Goal: Task Accomplishment & Management: Manage account settings

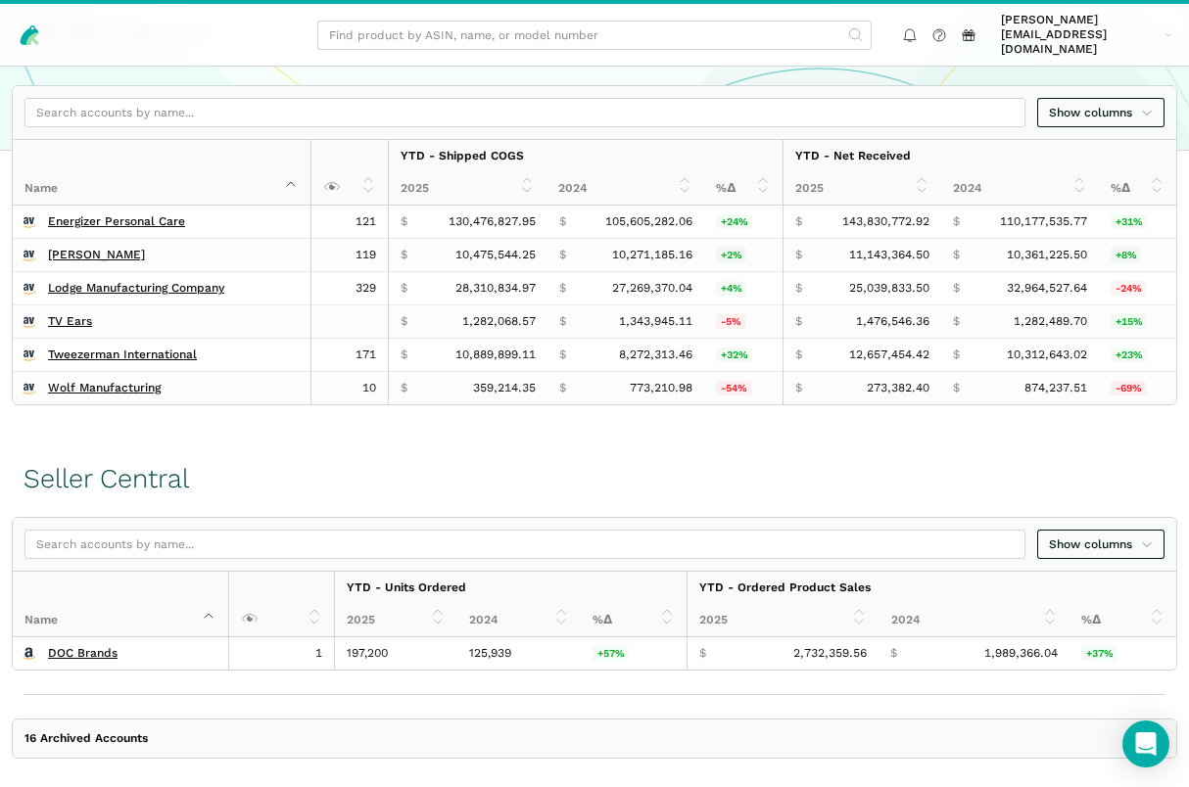
scroll to position [341, 0]
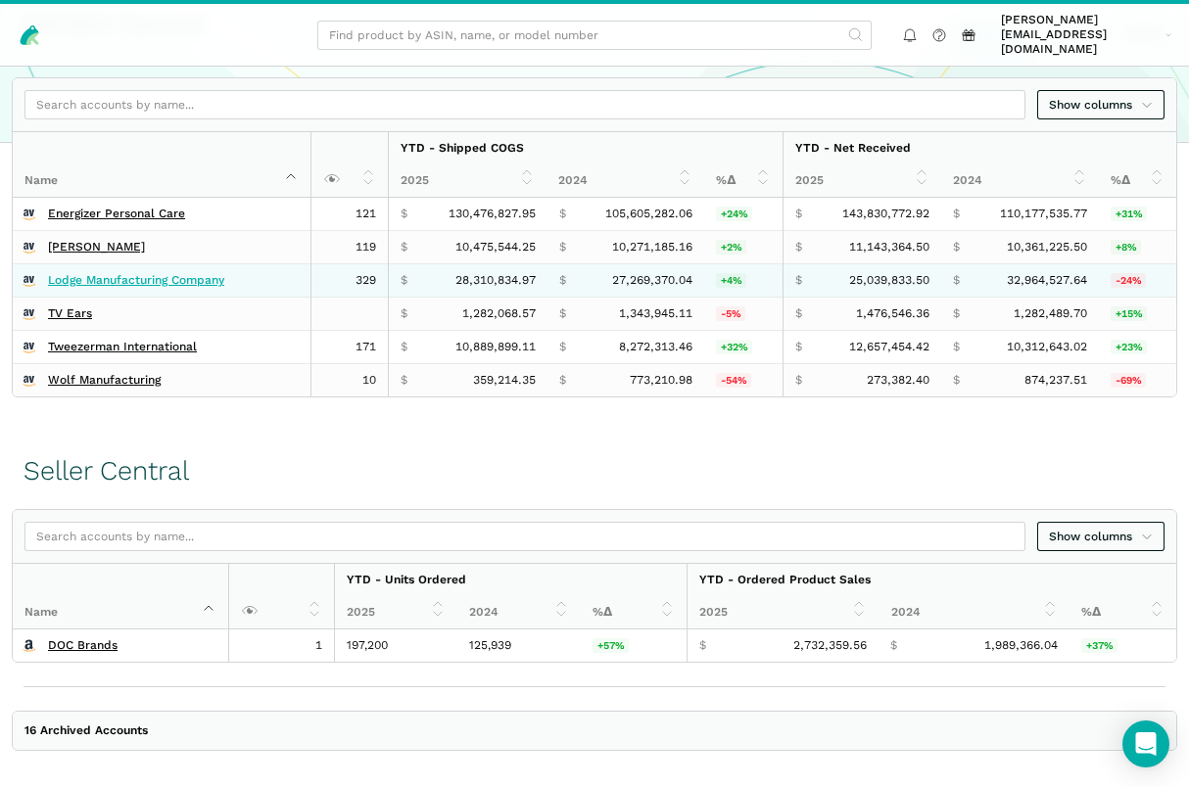
click at [126, 273] on link "Lodge Manufacturing Company" at bounding box center [136, 280] width 176 height 15
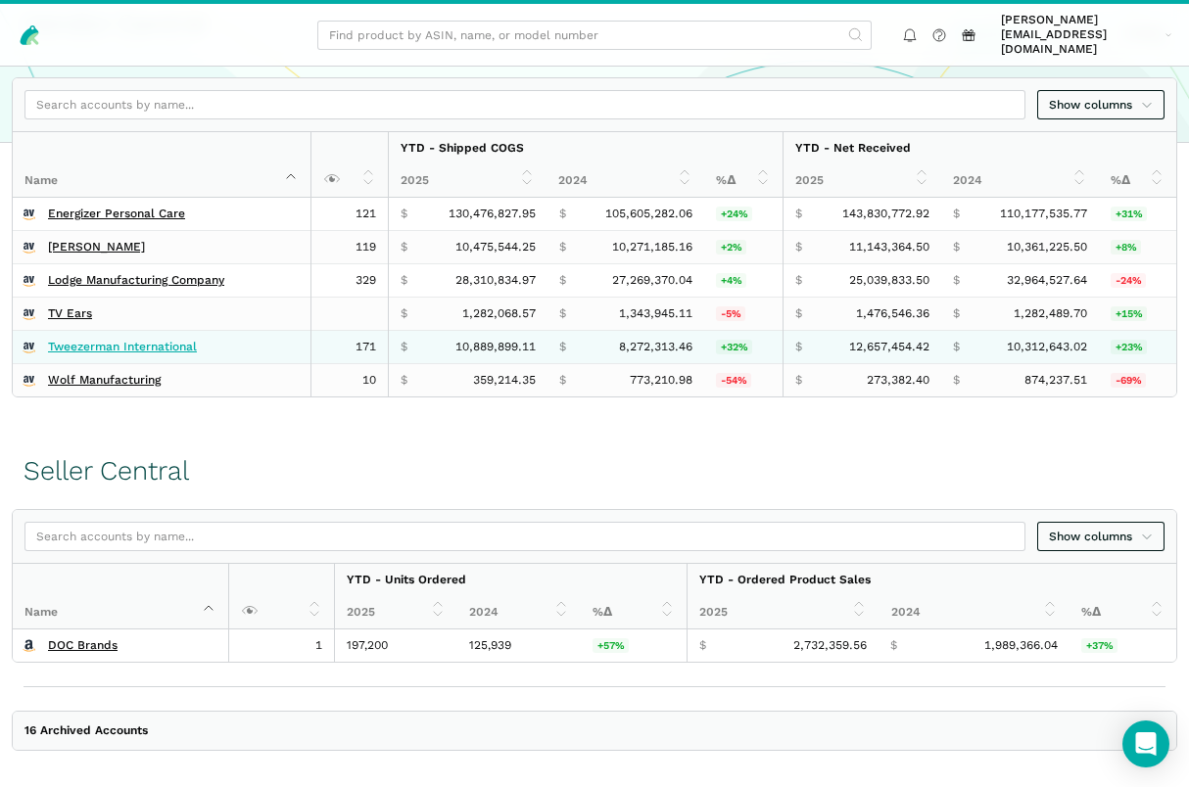
click at [124, 340] on link "Tweezerman International" at bounding box center [122, 347] width 149 height 15
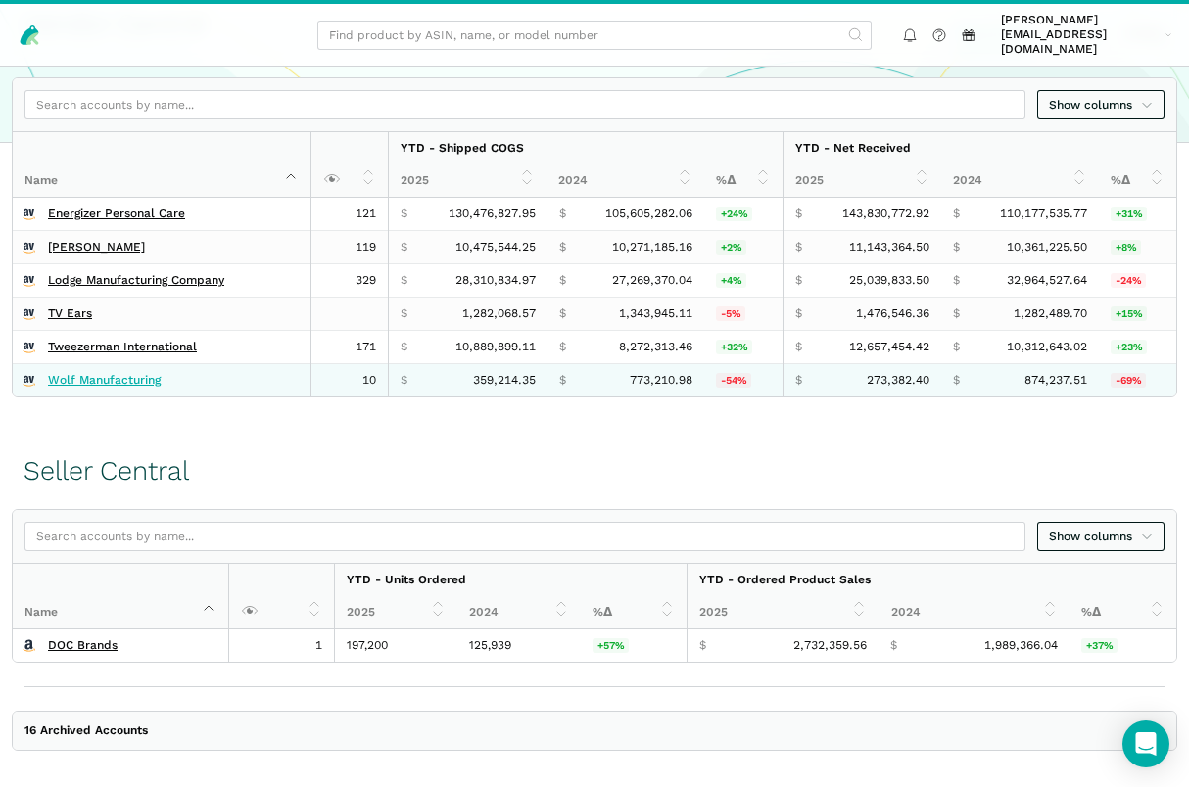
click at [116, 373] on link "Wolf Manufacturing" at bounding box center [104, 380] width 113 height 15
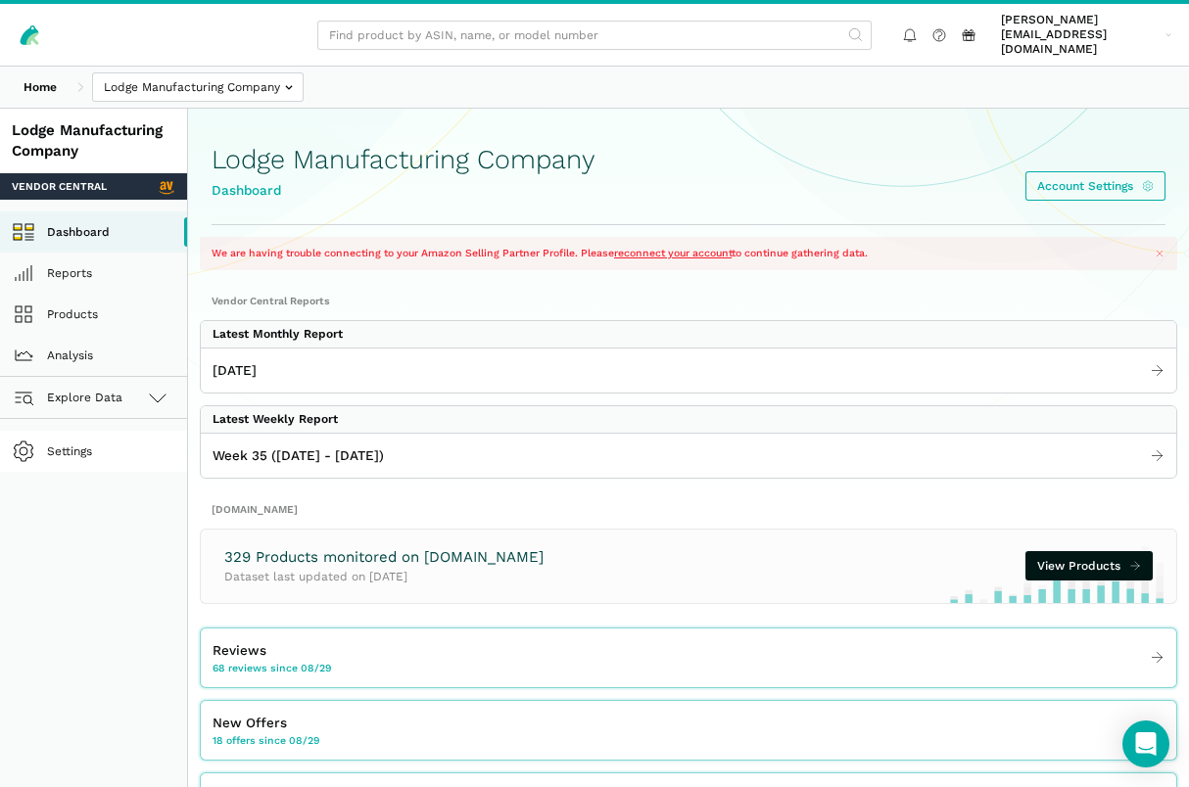
click at [75, 431] on link "Settings" at bounding box center [93, 451] width 187 height 41
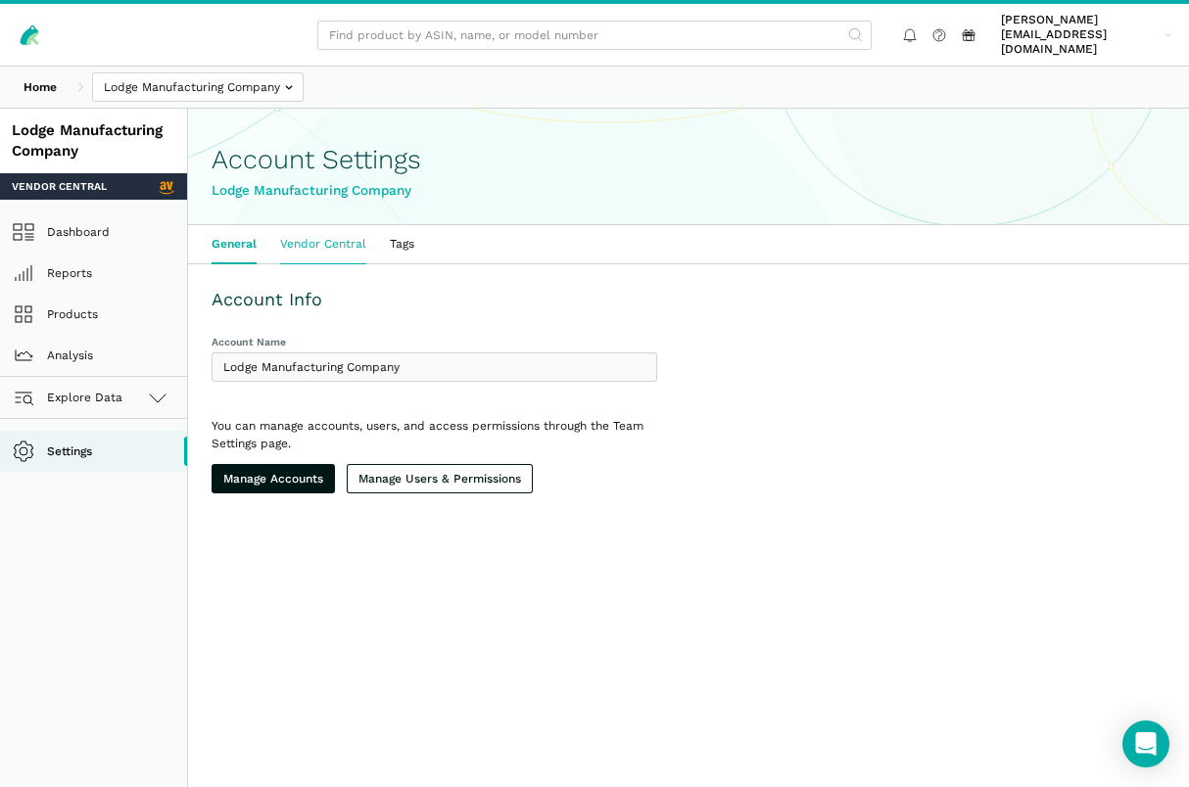
click at [332, 225] on link "Vendor Central" at bounding box center [323, 244] width 110 height 38
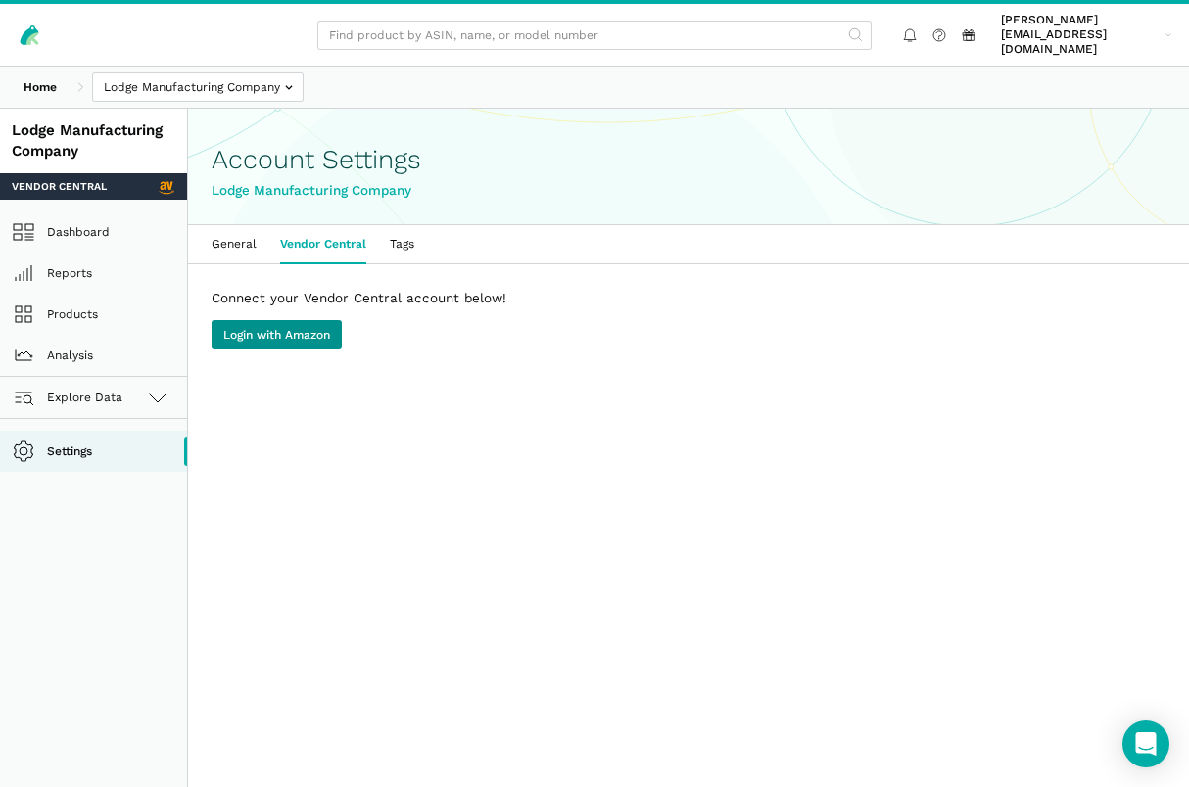
click at [288, 320] on link "Login with Amazon" at bounding box center [276, 334] width 130 height 29
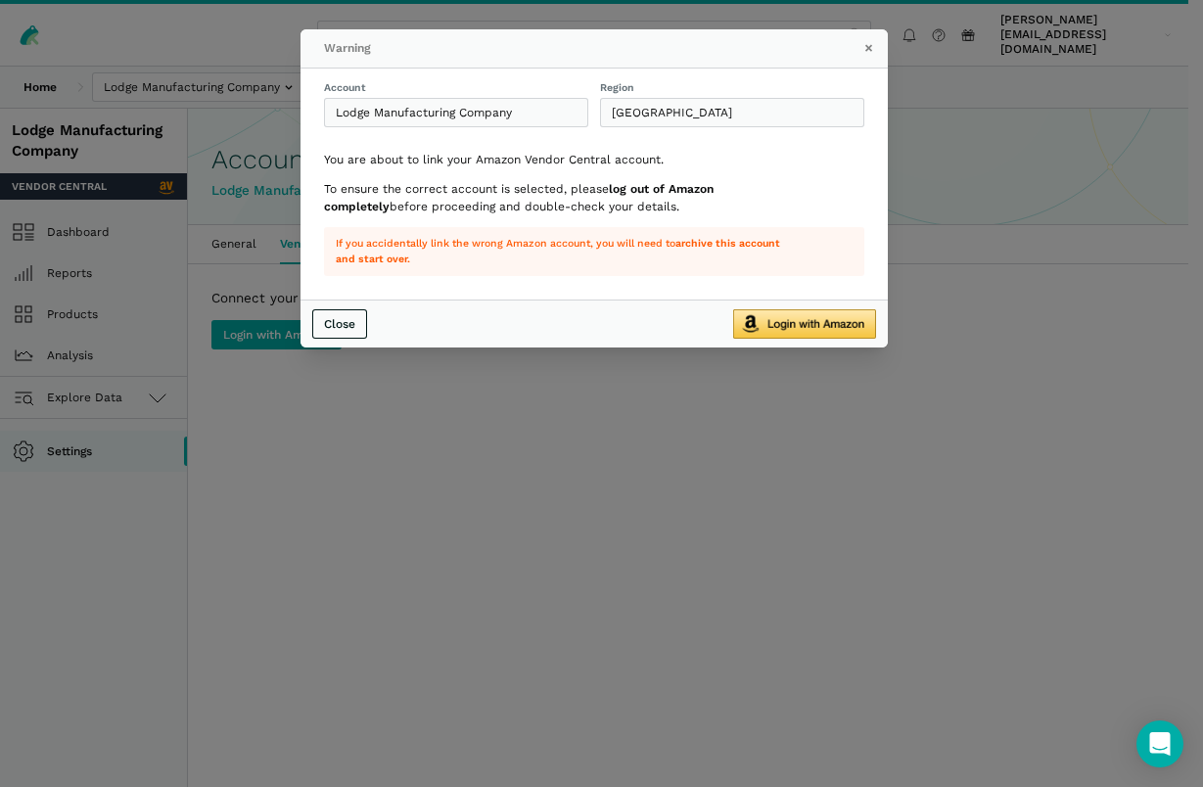
click at [809, 329] on img "submit" at bounding box center [804, 323] width 143 height 29
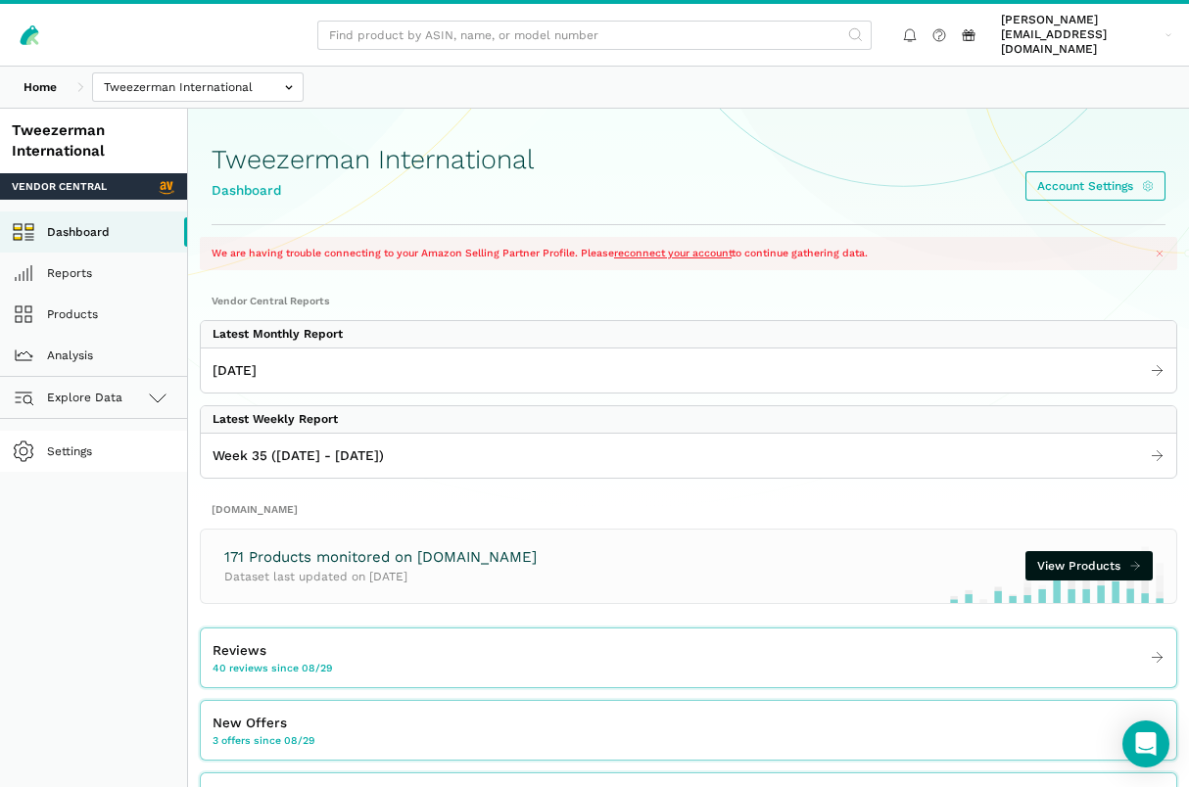
click at [84, 433] on link "Settings" at bounding box center [93, 451] width 187 height 41
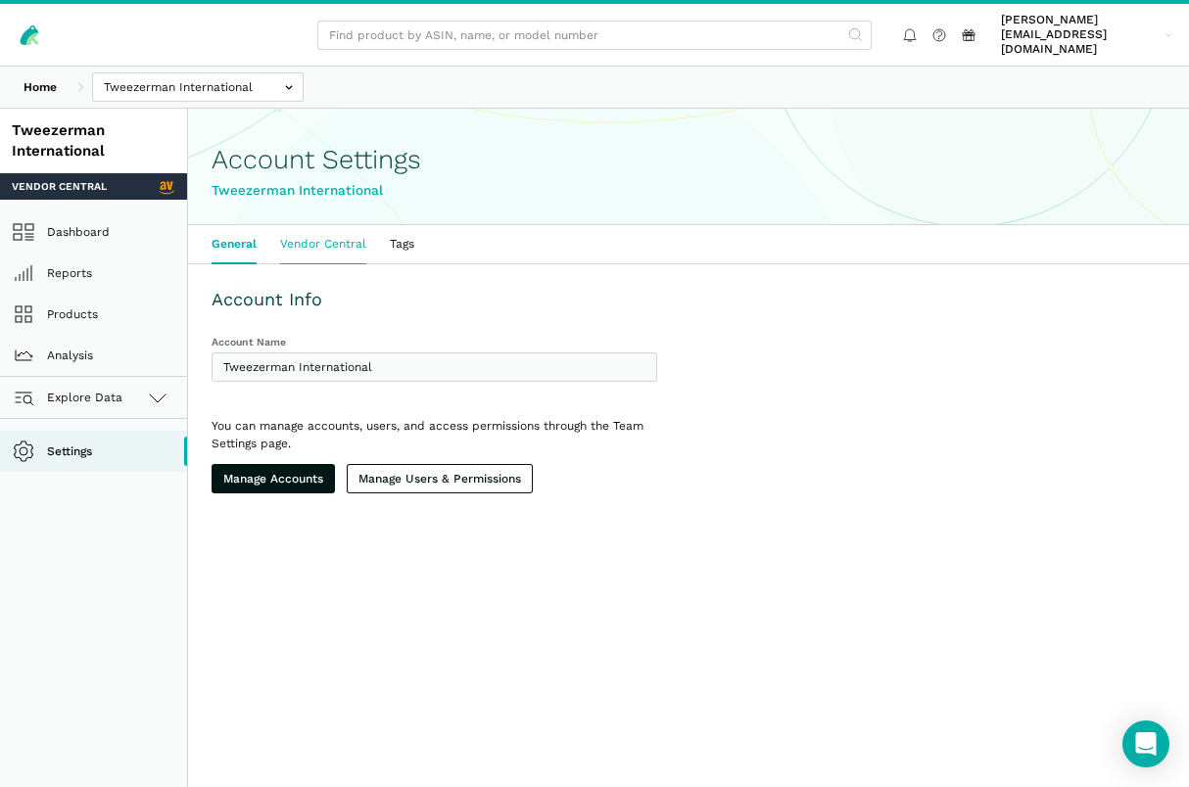
click at [327, 225] on link "Vendor Central" at bounding box center [323, 244] width 110 height 38
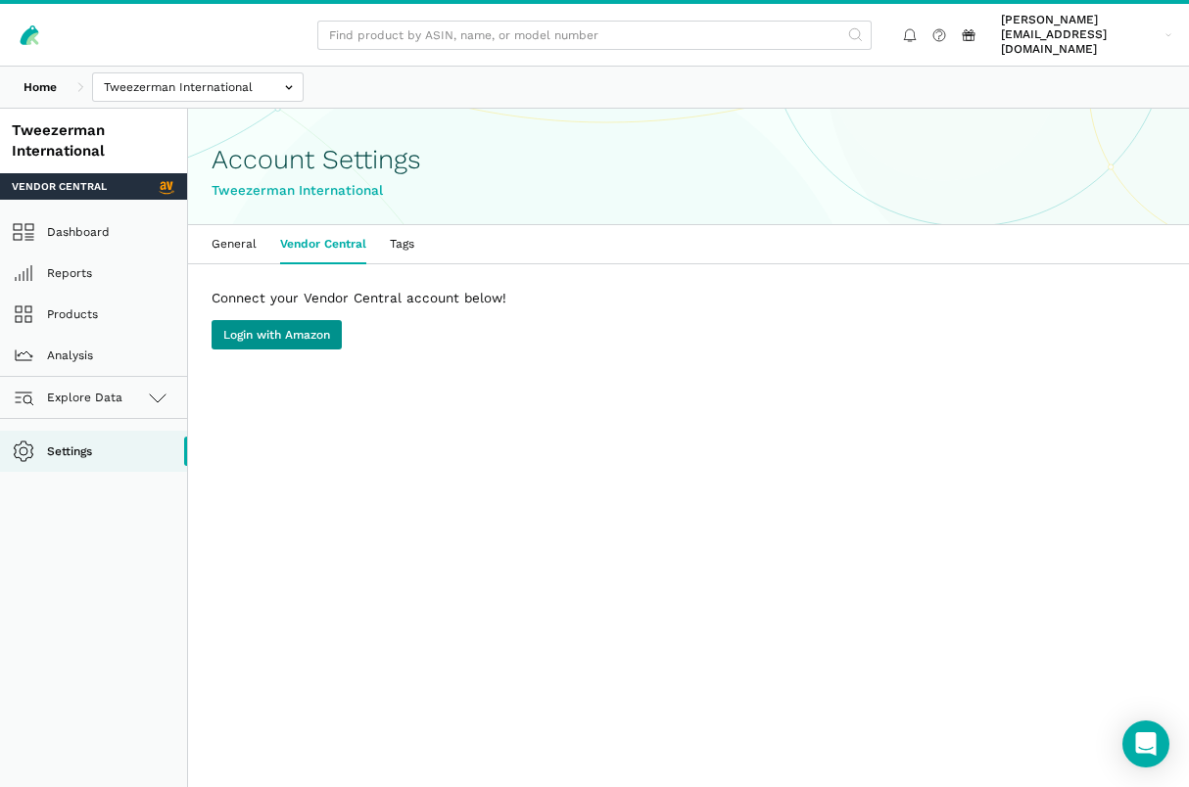
click at [331, 320] on link "Login with Amazon" at bounding box center [276, 334] width 130 height 29
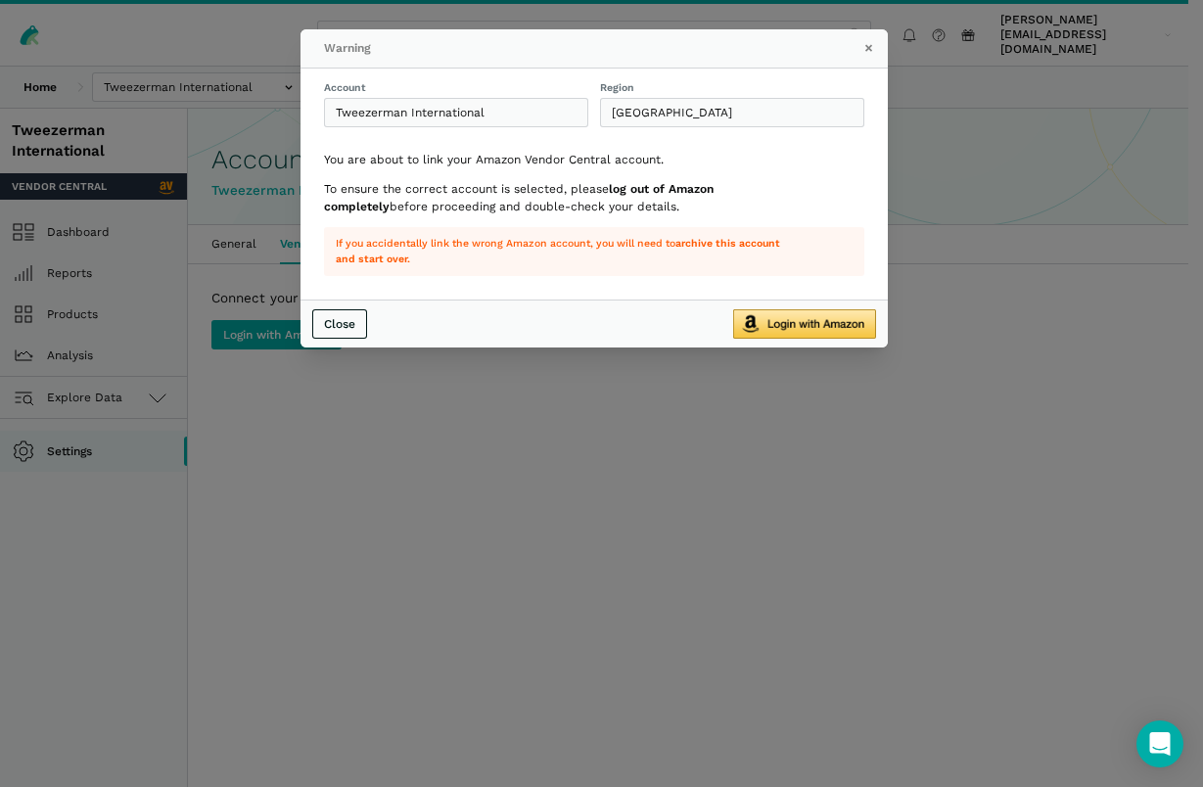
click at [804, 321] on img "submit" at bounding box center [804, 323] width 143 height 29
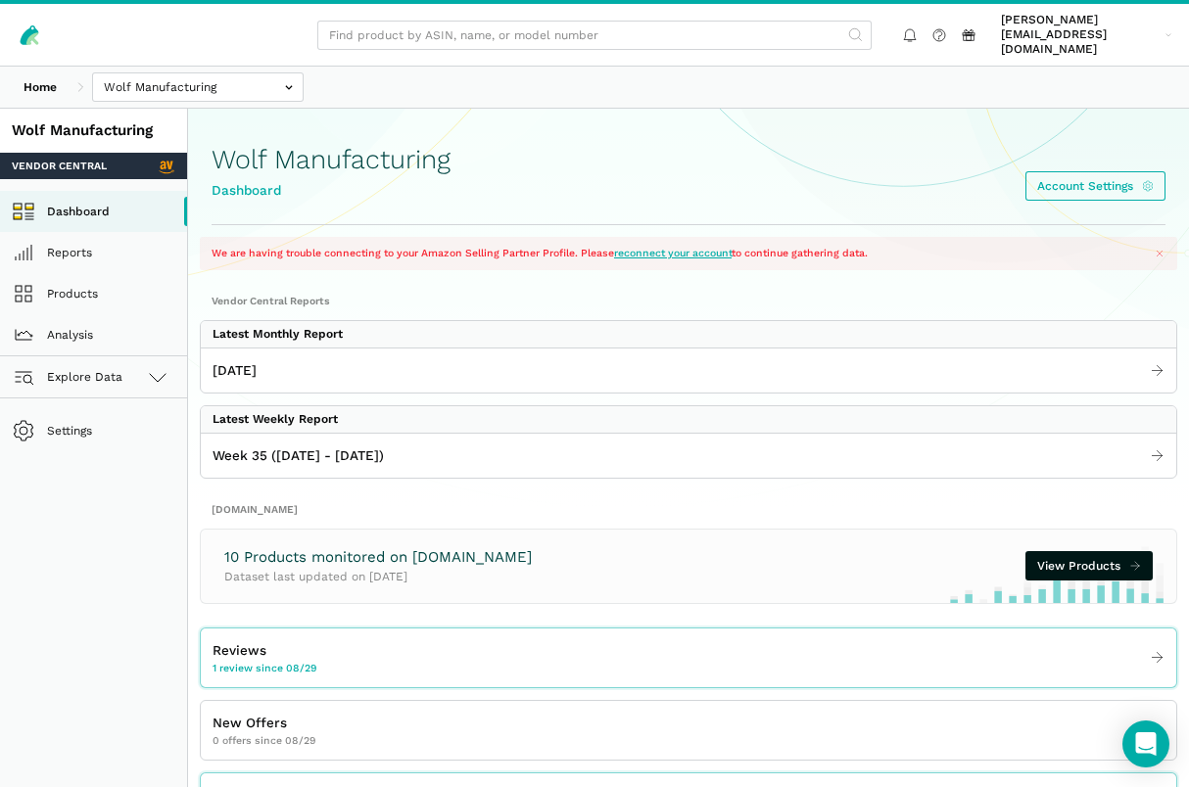
click at [672, 247] on link "reconnect your account" at bounding box center [672, 253] width 117 height 13
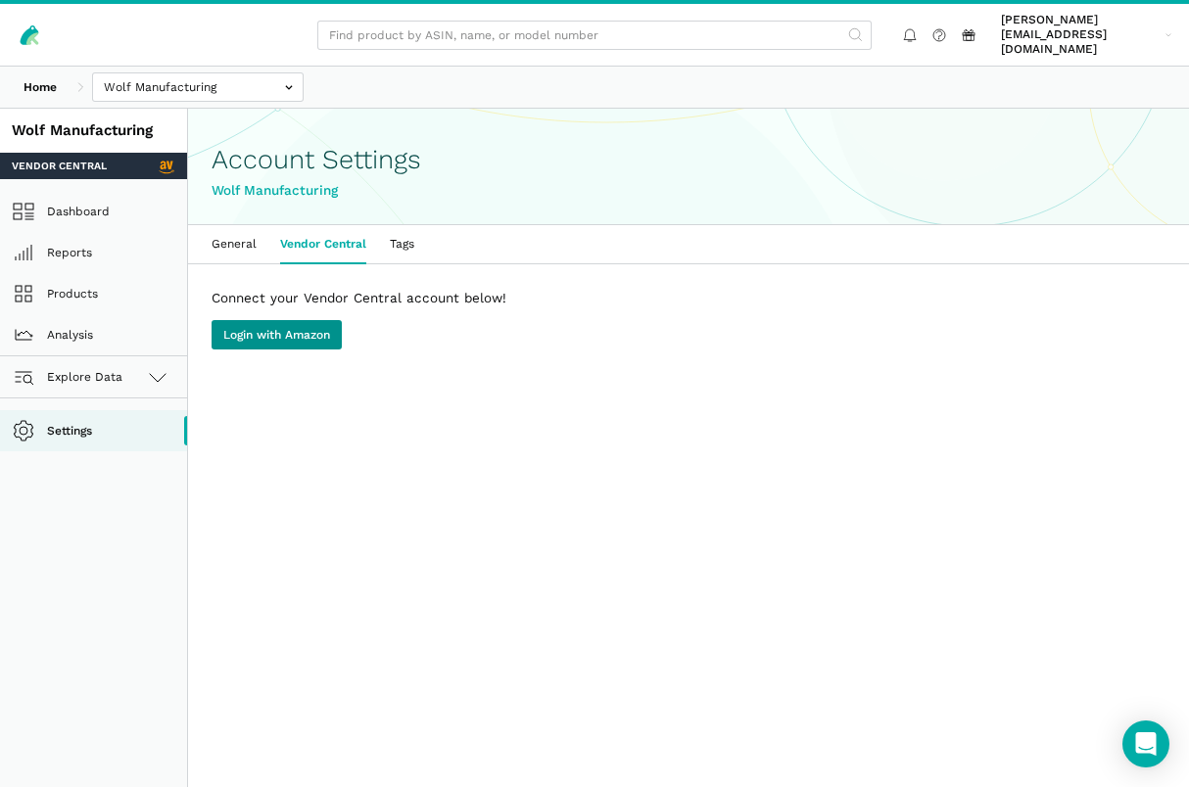
click at [304, 329] on link "Login with Amazon" at bounding box center [276, 334] width 130 height 29
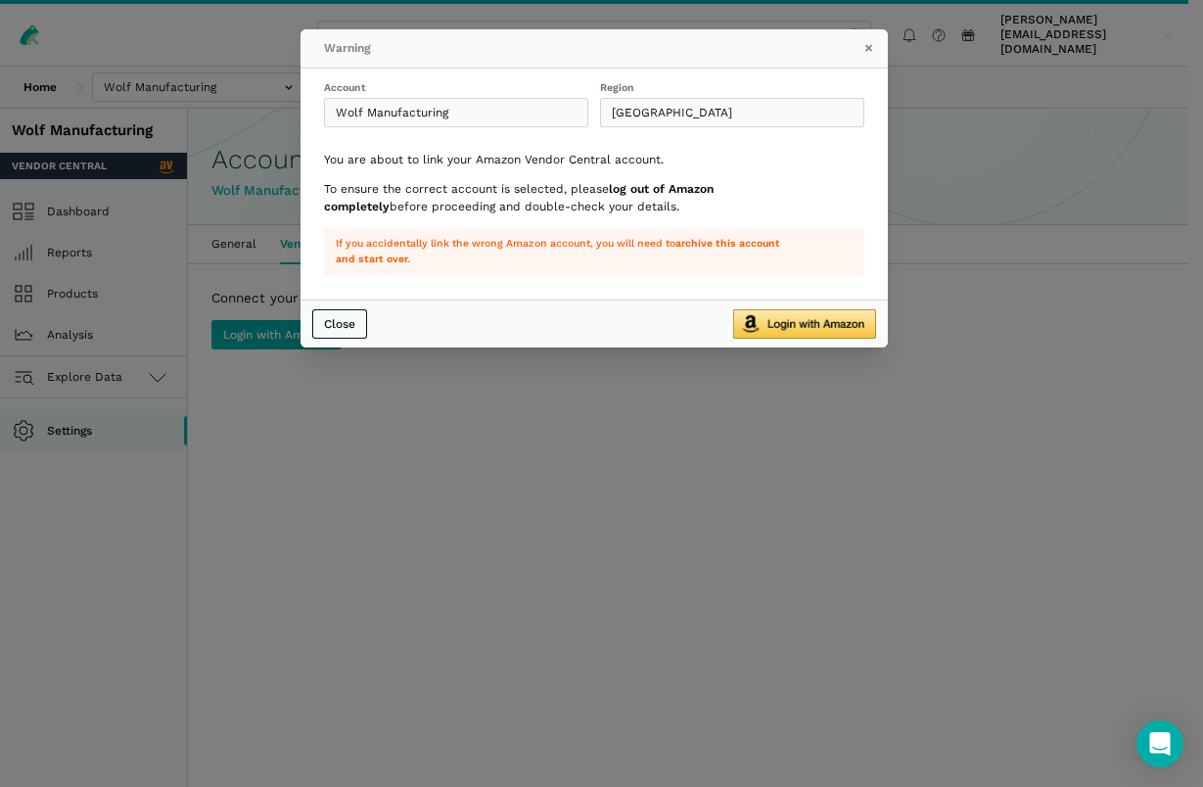
click at [804, 325] on img "submit" at bounding box center [804, 323] width 143 height 29
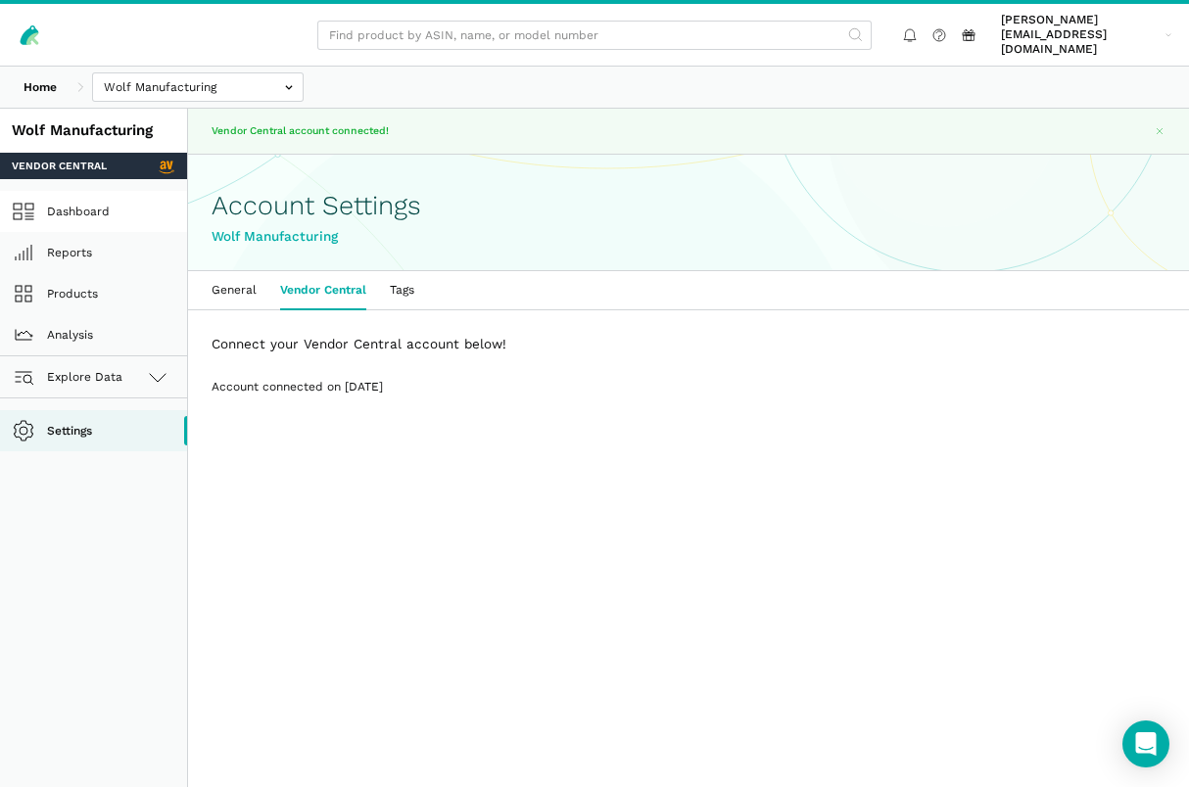
click at [85, 191] on link "Dashboard" at bounding box center [93, 211] width 187 height 41
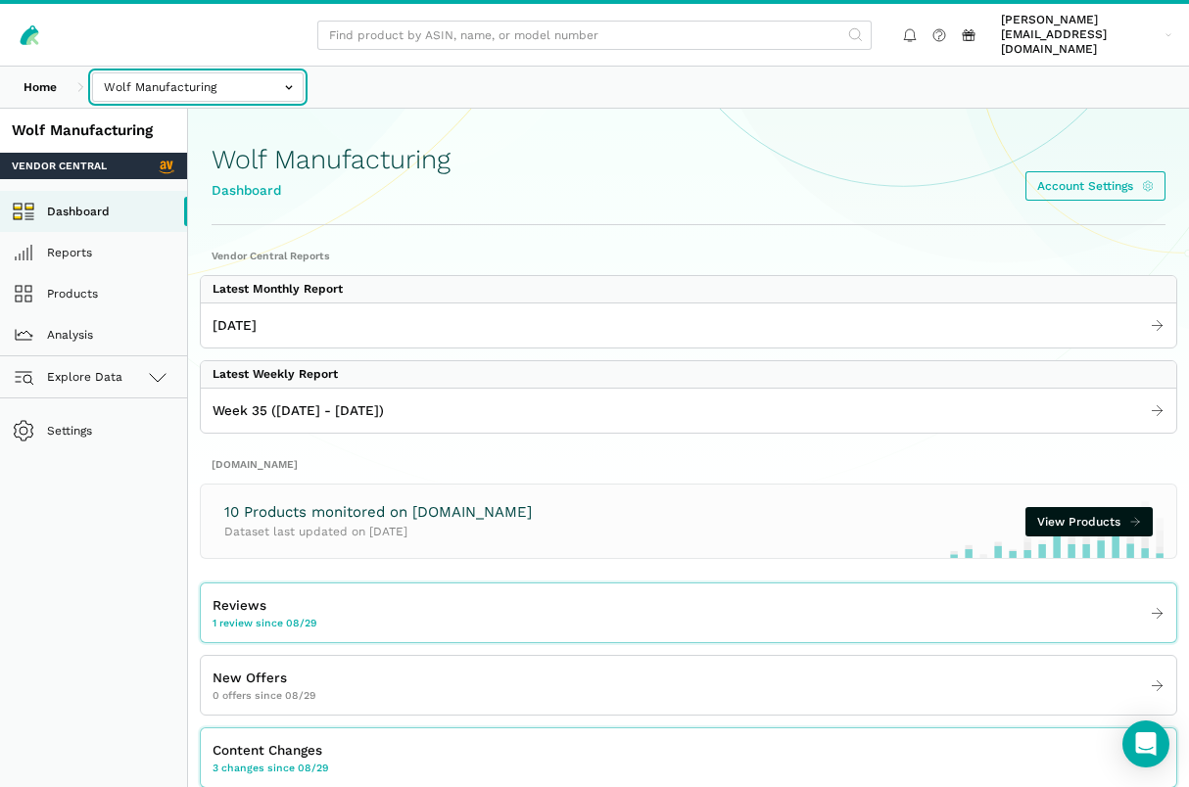
click at [173, 80] on input "text" at bounding box center [197, 86] width 211 height 29
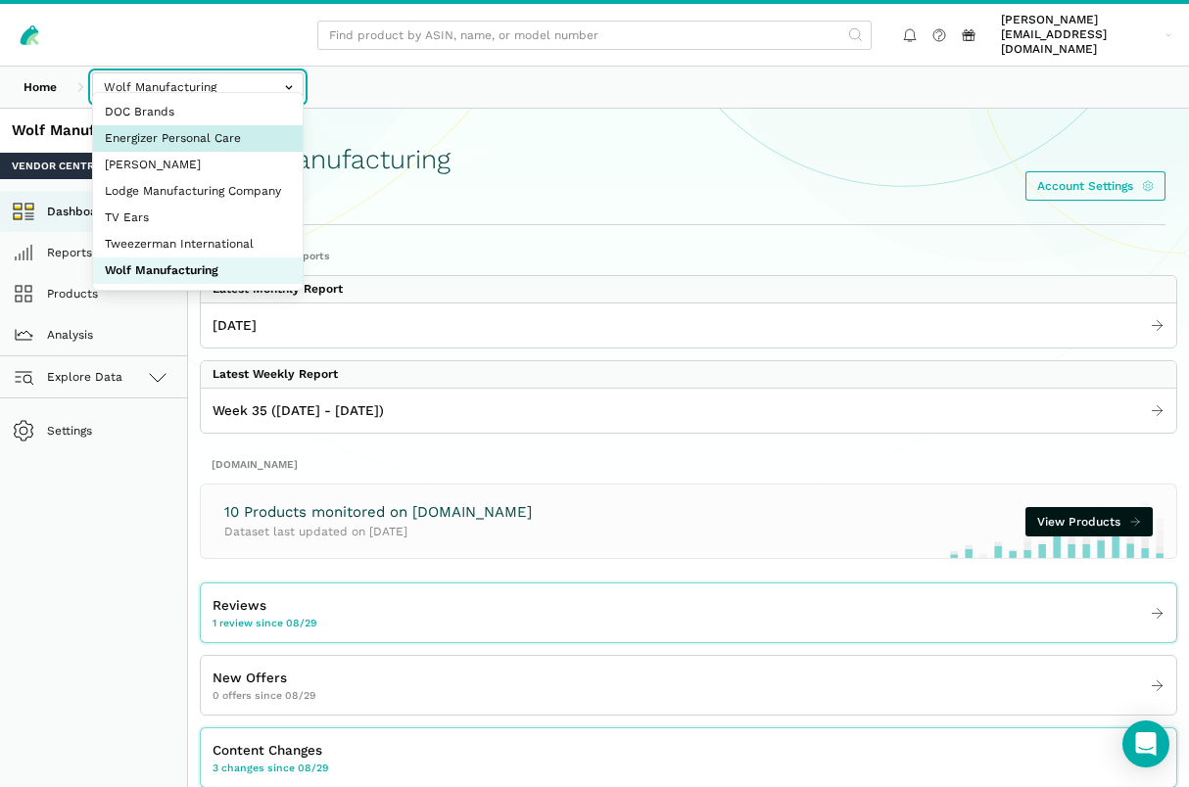
select select "n5LNPKW2f26eq5BfK6gY1SF3"
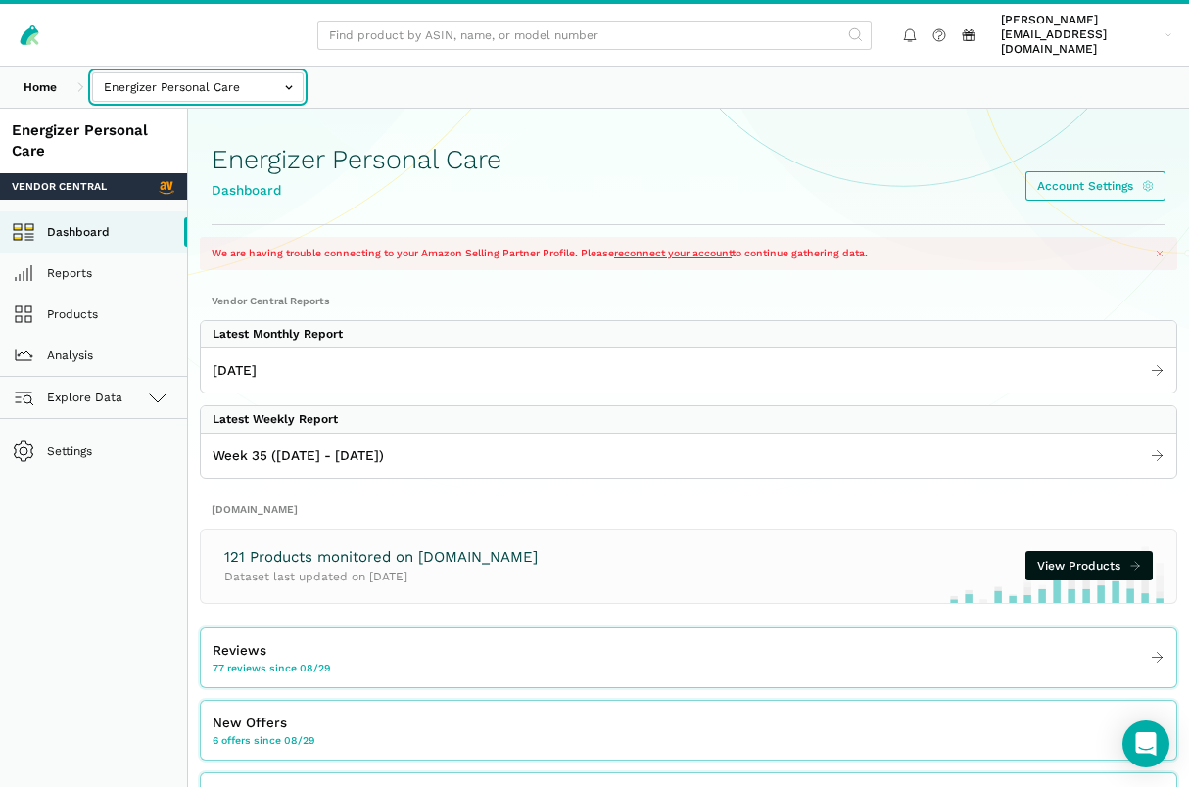
click at [224, 72] on input "text" at bounding box center [197, 86] width 211 height 29
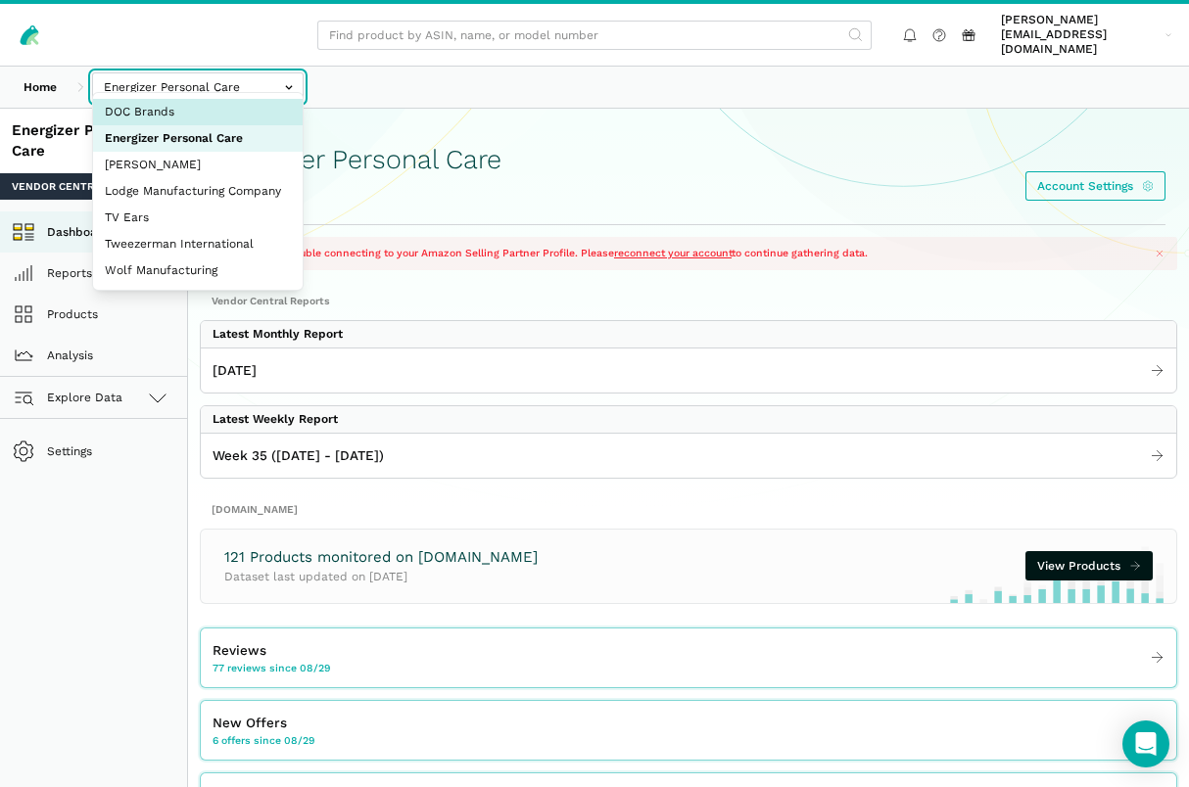
select select "Hd6UTuxEZib9J2jbUELdCi4y"
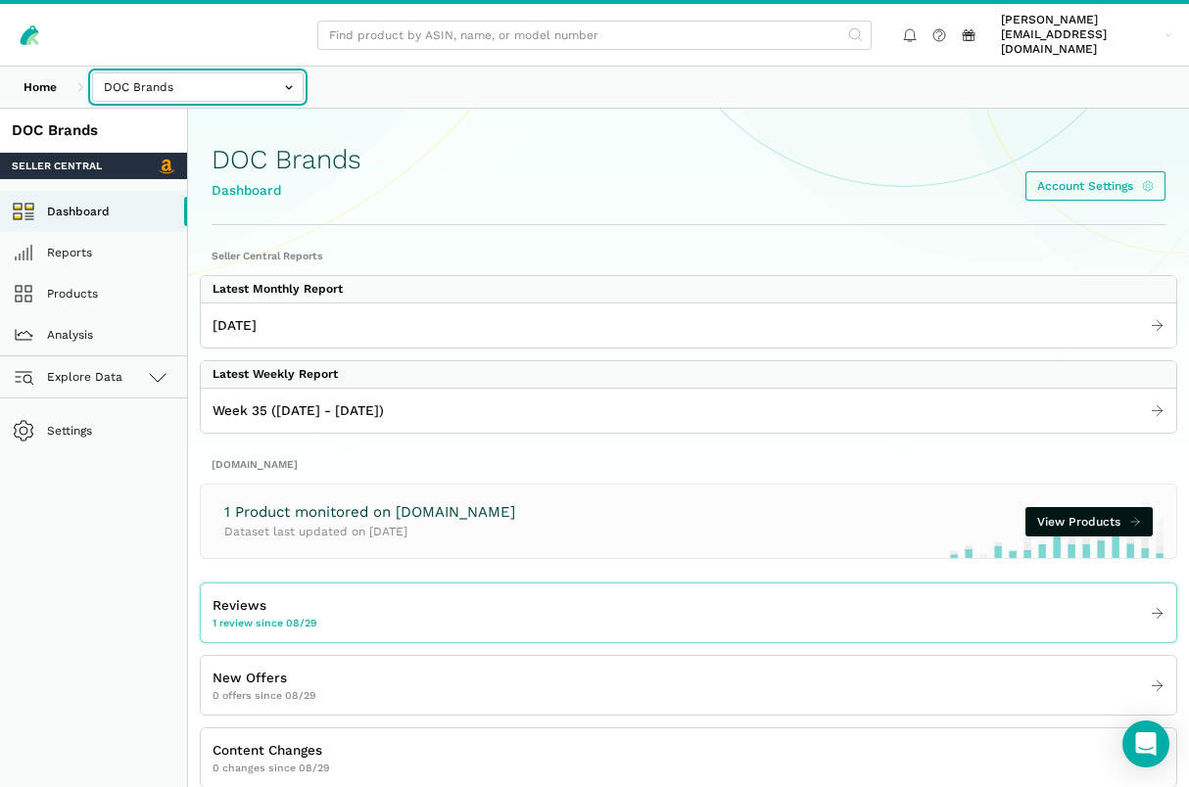
click at [186, 72] on input "text" at bounding box center [197, 86] width 211 height 29
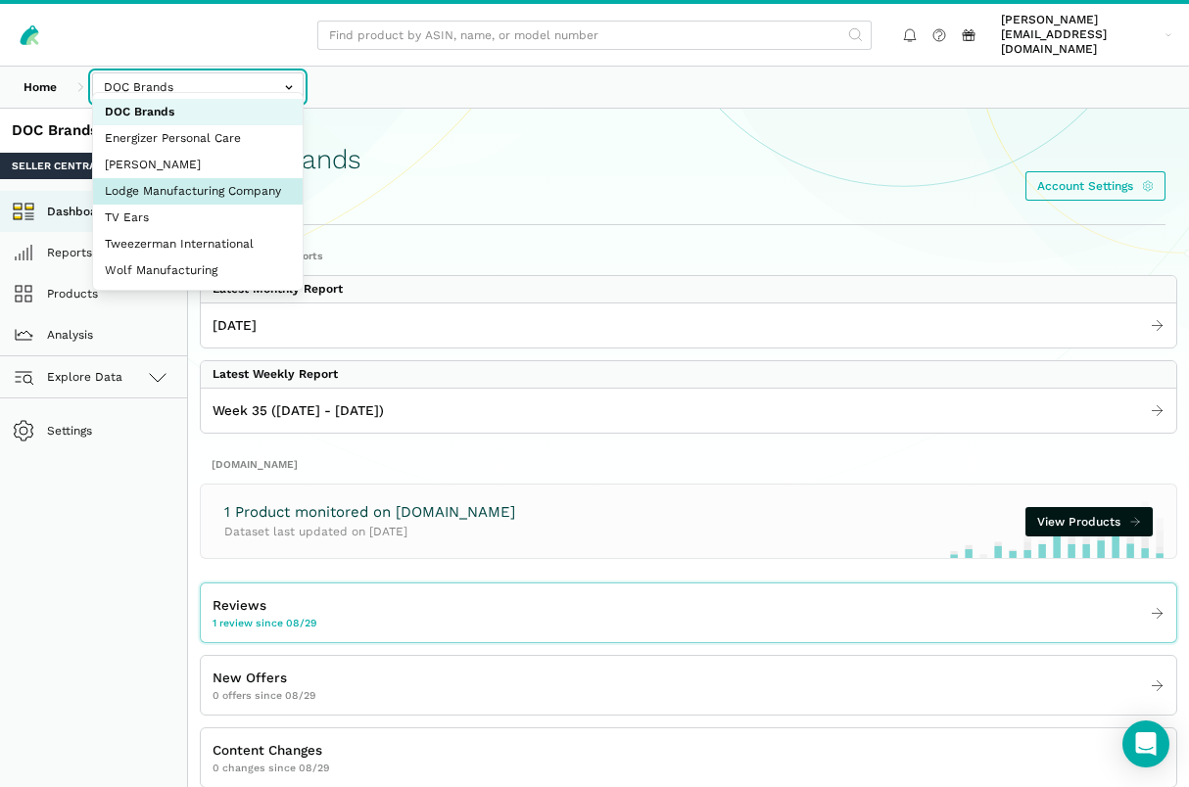
select select "tmAsCjMae9xwMuvgVr1YRM48"
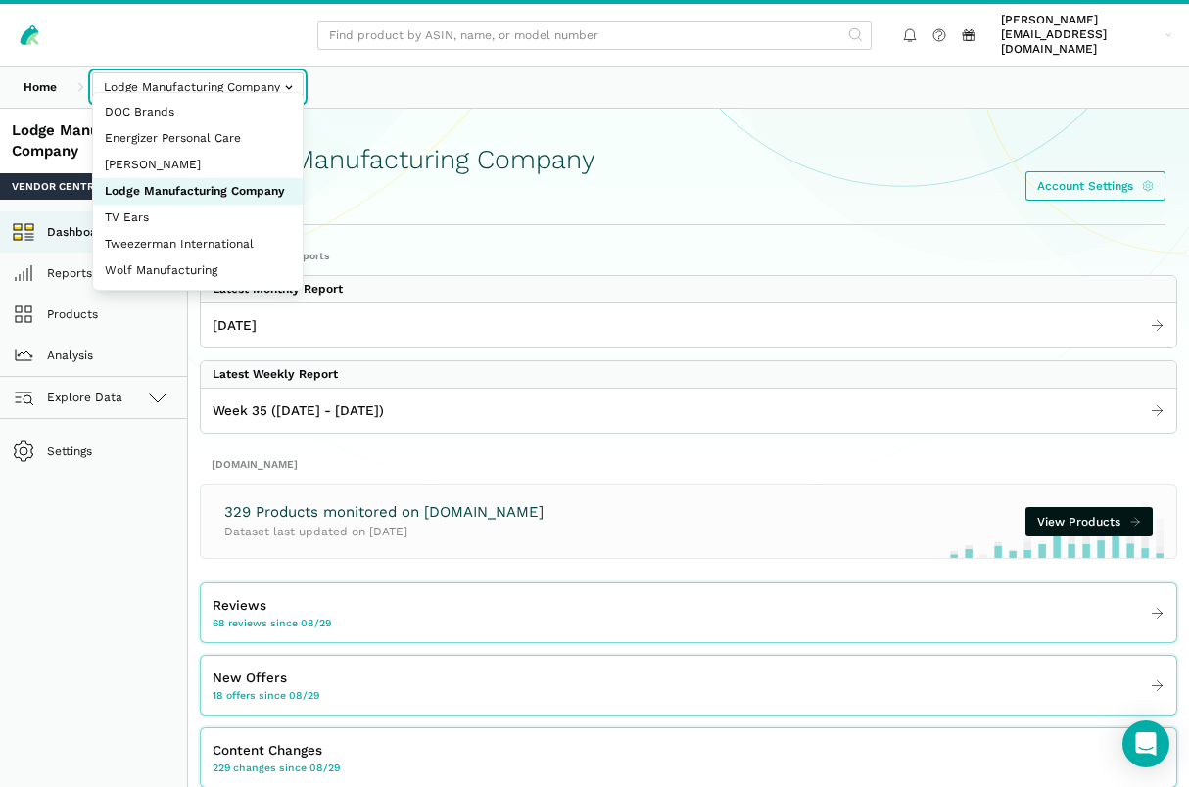
click at [165, 73] on input "text" at bounding box center [197, 86] width 211 height 29
select select "SviVbJKxdJS2VyznKXFCoeqm"
